Goal: Task Accomplishment & Management: Use online tool/utility

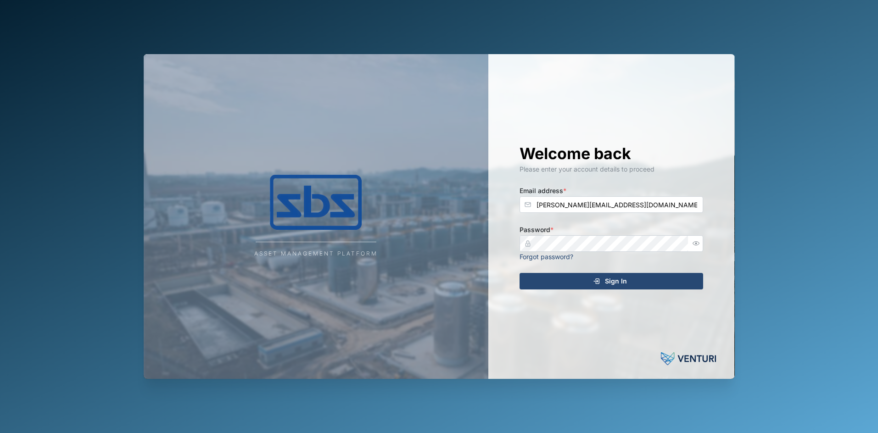
drag, startPoint x: 0, startPoint y: 0, endPoint x: 607, endPoint y: 282, distance: 669.8
click at [607, 282] on span "Sign In" at bounding box center [616, 282] width 22 height 16
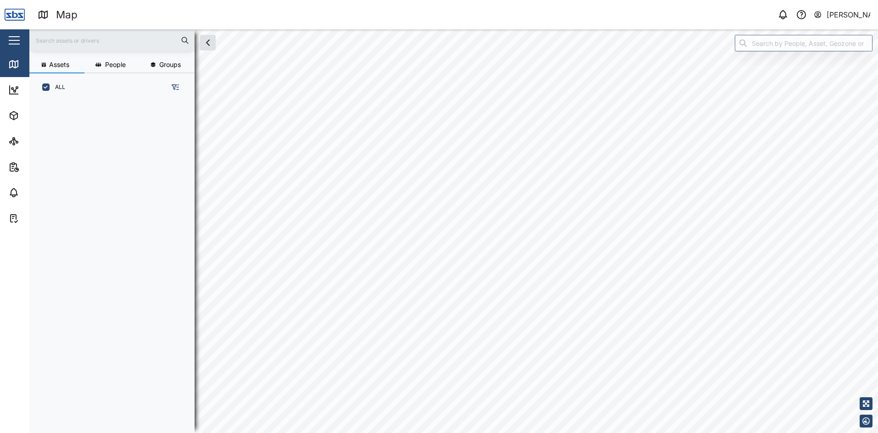
scroll to position [321, 144]
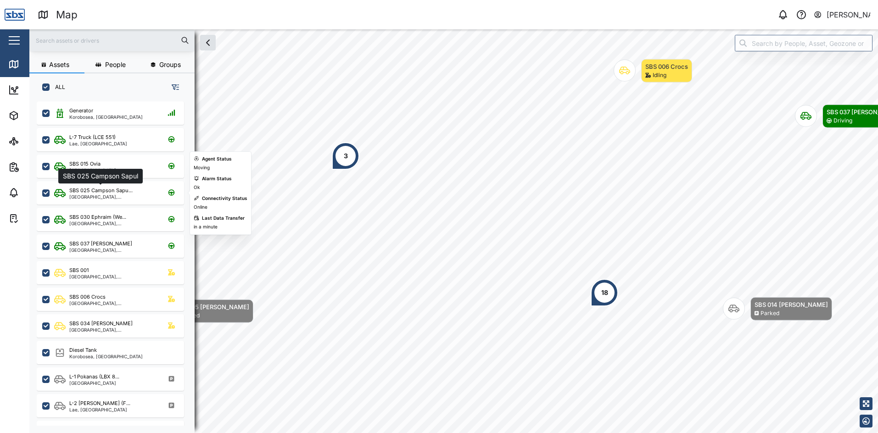
click at [121, 194] on div "SBS 025 Campson Sapu..." at bounding box center [100, 191] width 63 height 8
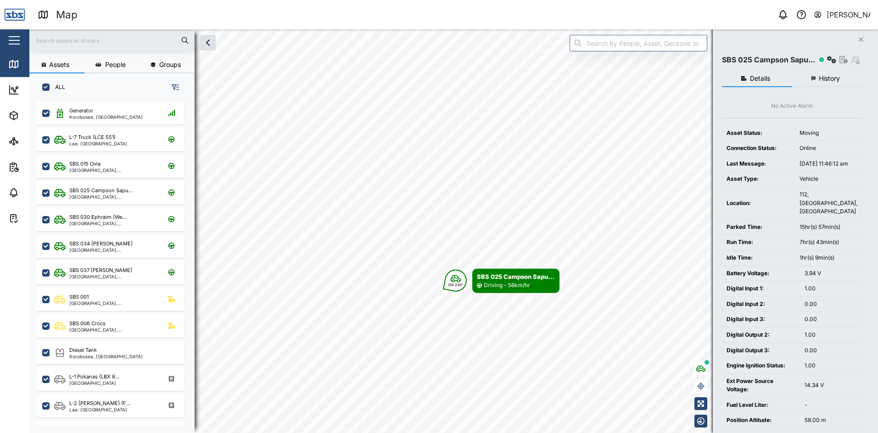
click at [835, 76] on span "History" at bounding box center [829, 78] width 21 height 6
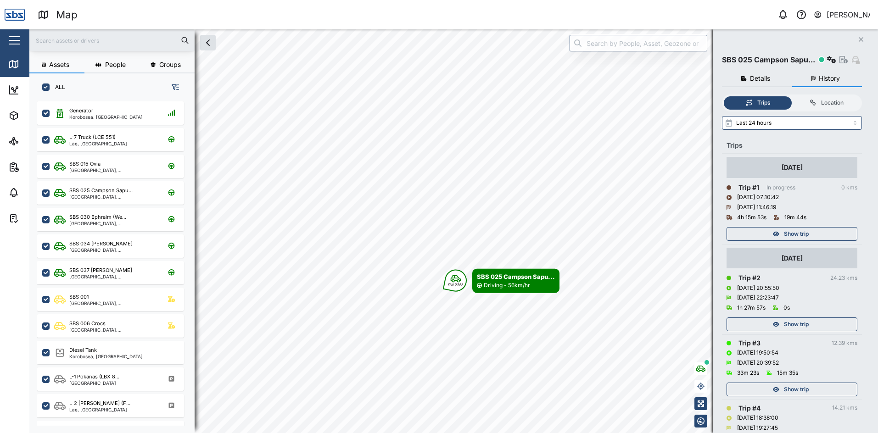
click at [806, 235] on span "Show trip" at bounding box center [796, 234] width 25 height 13
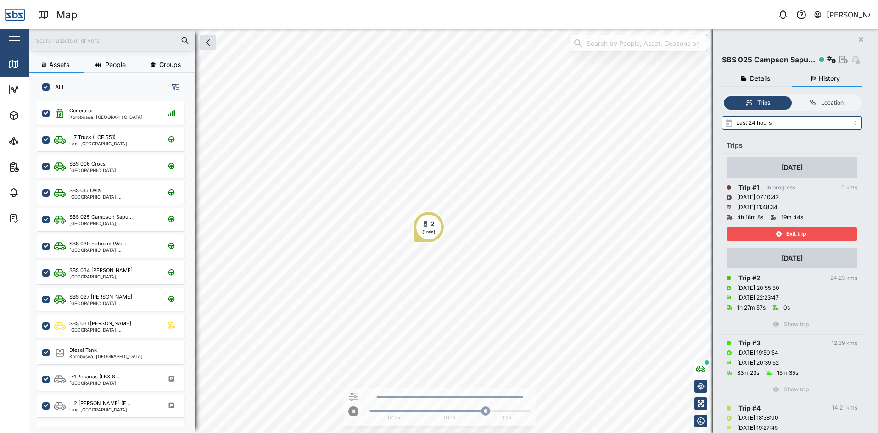
click at [860, 41] on icon "button" at bounding box center [861, 39] width 5 height 5
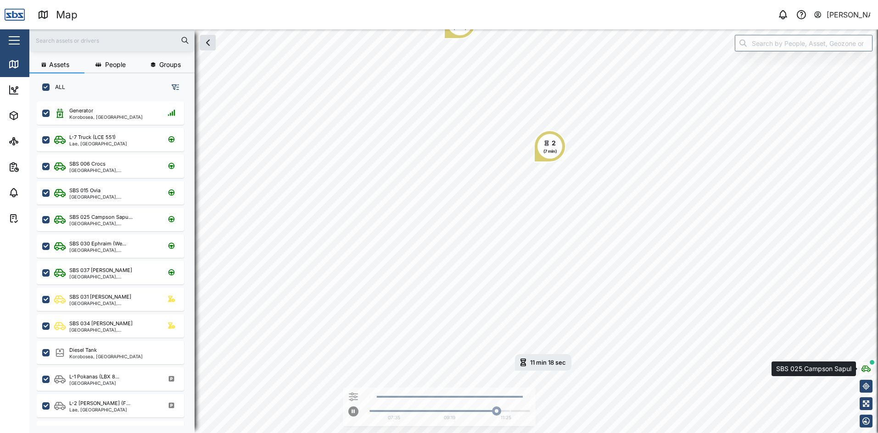
click at [865, 372] on icon "button" at bounding box center [866, 368] width 9 height 7
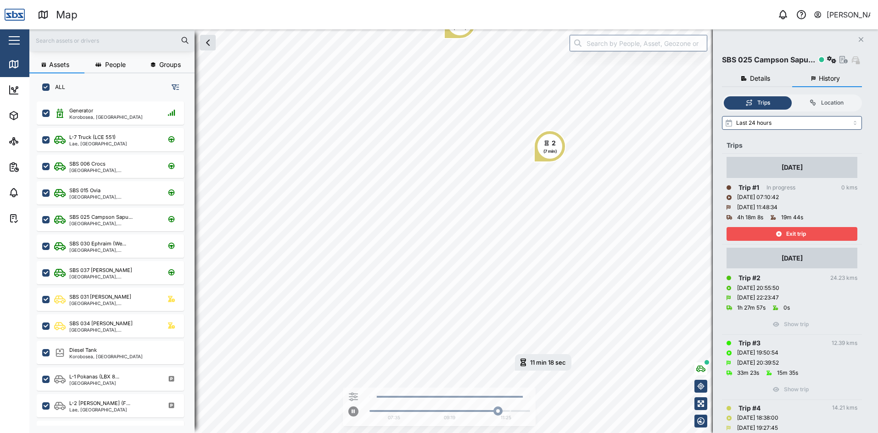
click at [861, 37] on icon "Close" at bounding box center [861, 39] width 6 height 7
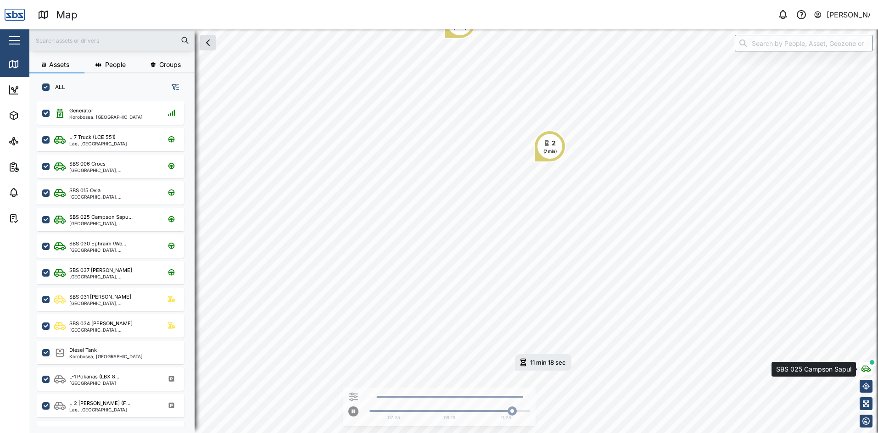
click at [867, 370] on icon "button" at bounding box center [866, 368] width 9 height 7
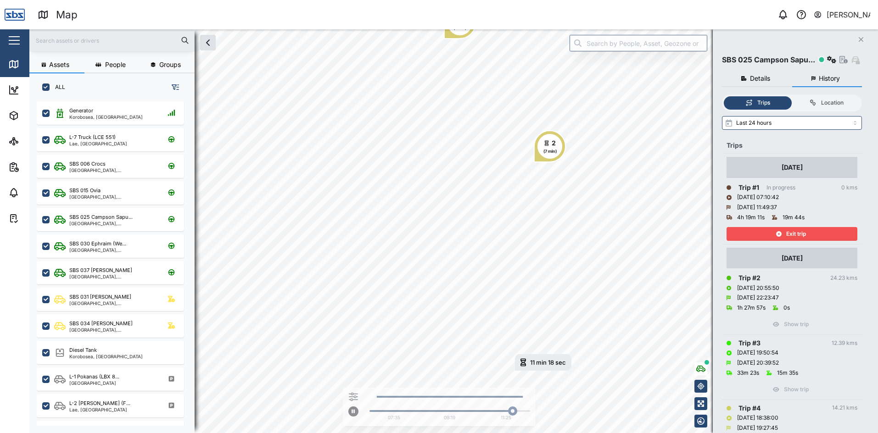
click at [821, 228] on div "Exit trip" at bounding box center [790, 234] width 119 height 13
